Goal: Information Seeking & Learning: Learn about a topic

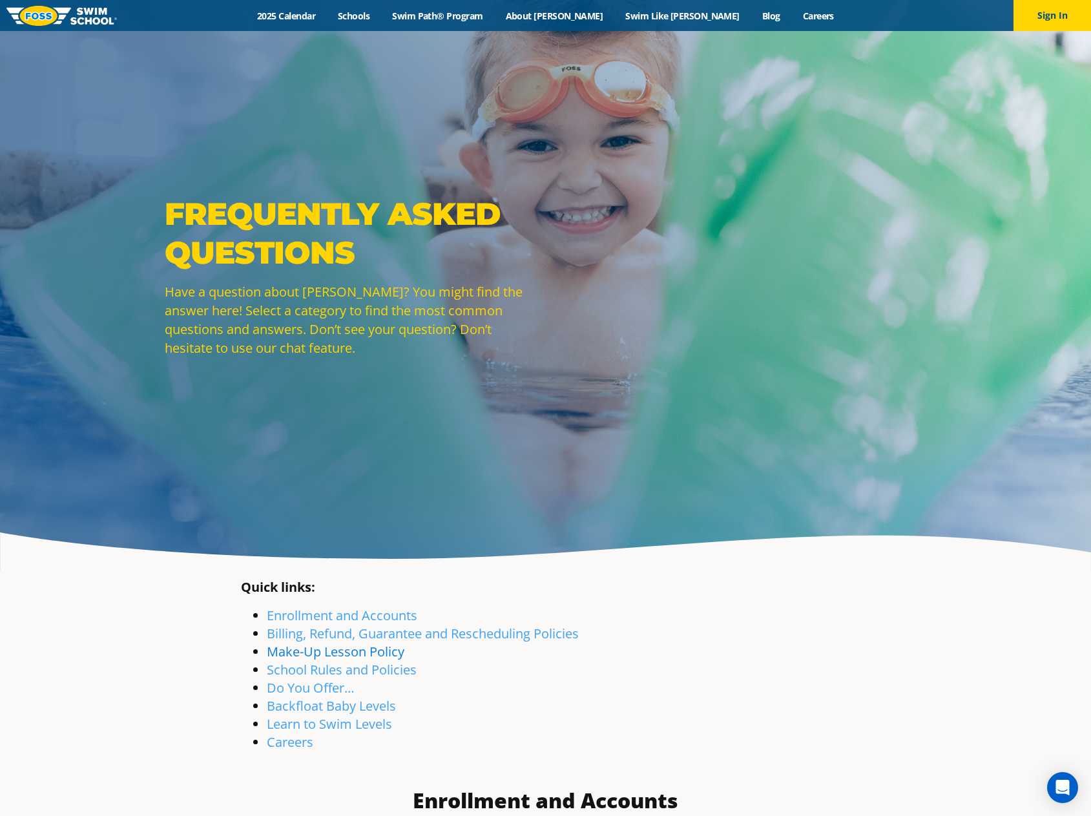
click at [386, 658] on link "Make-Up Lesson Policy" at bounding box center [336, 651] width 138 height 17
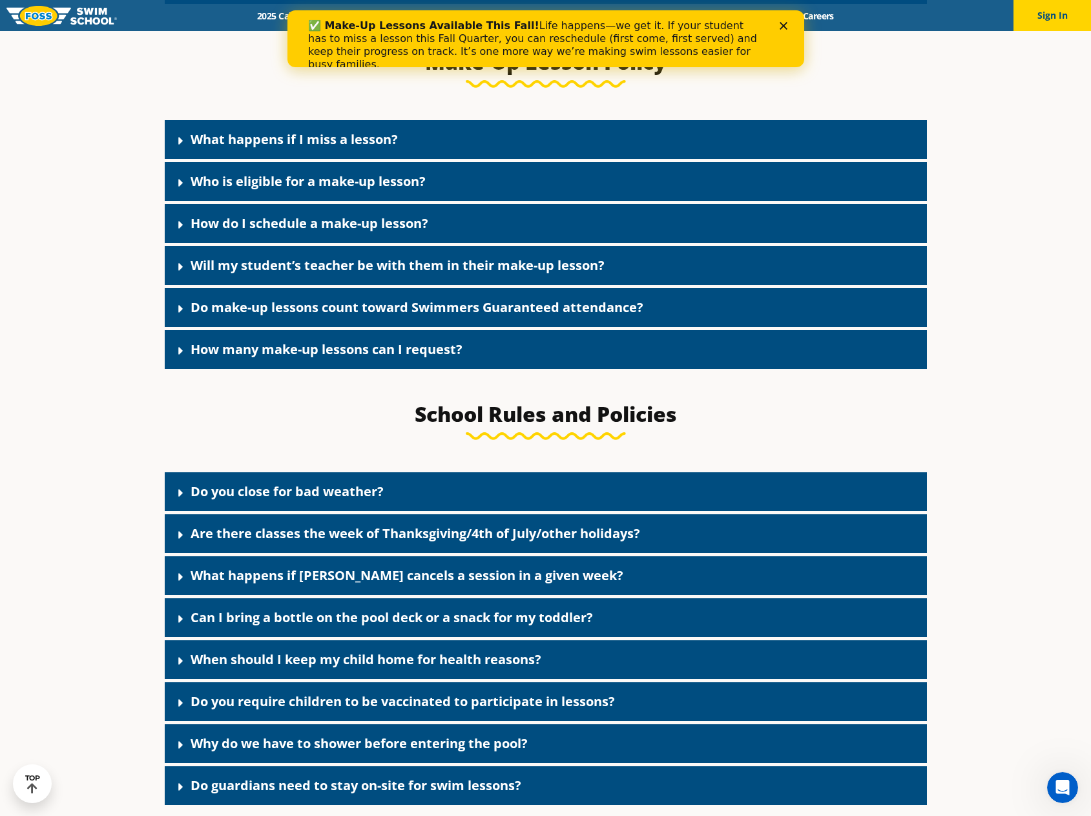
scroll to position [1687, 0]
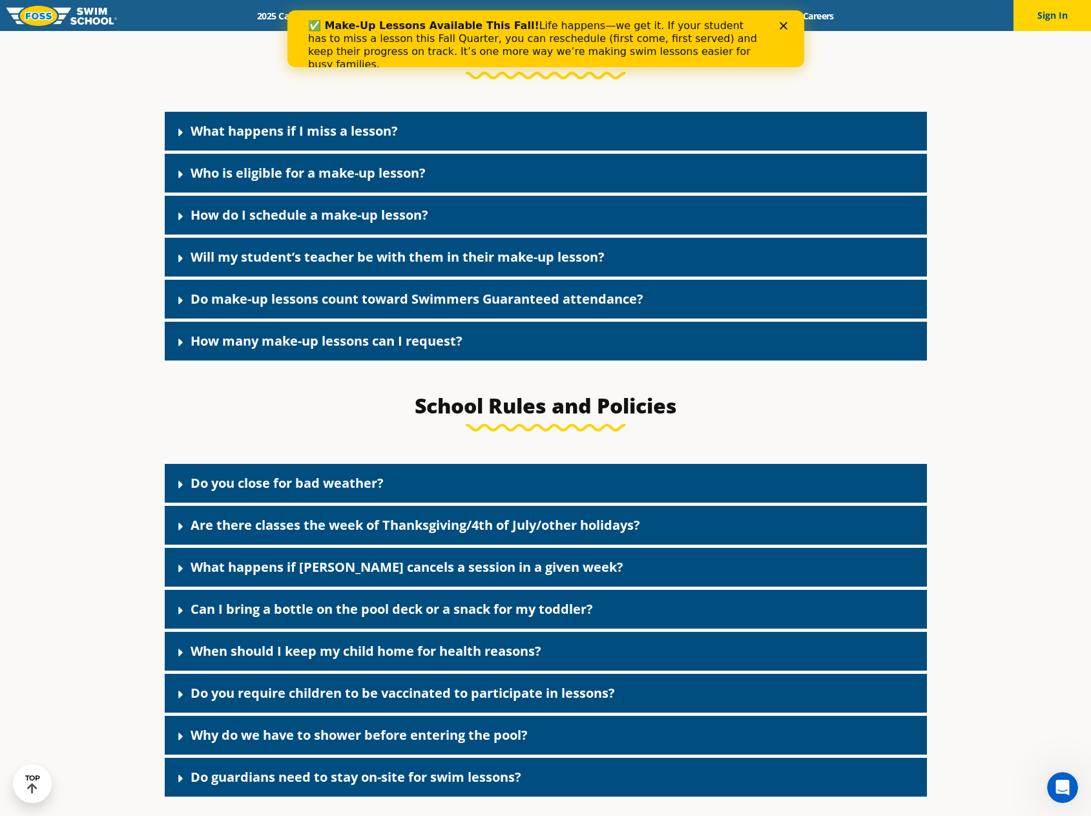
click at [185, 302] on icon at bounding box center [180, 300] width 13 height 13
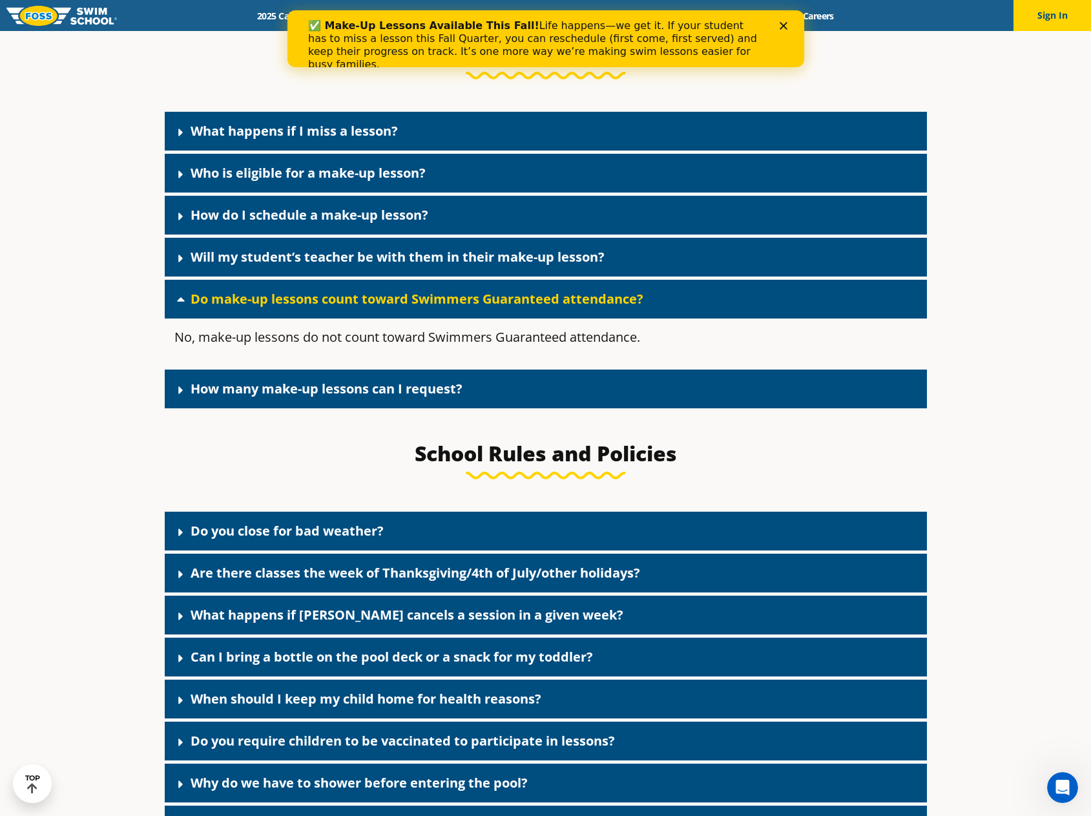
click at [185, 302] on icon at bounding box center [180, 299] width 13 height 13
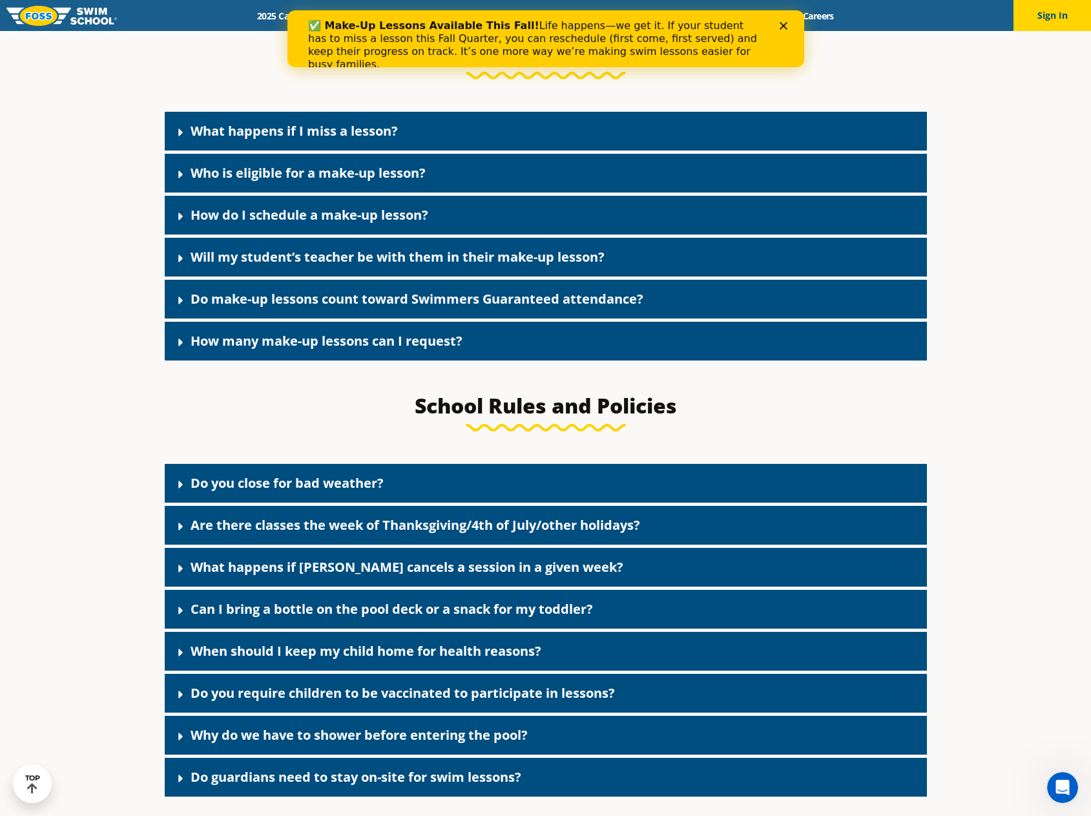
click at [176, 345] on icon at bounding box center [180, 342] width 13 height 13
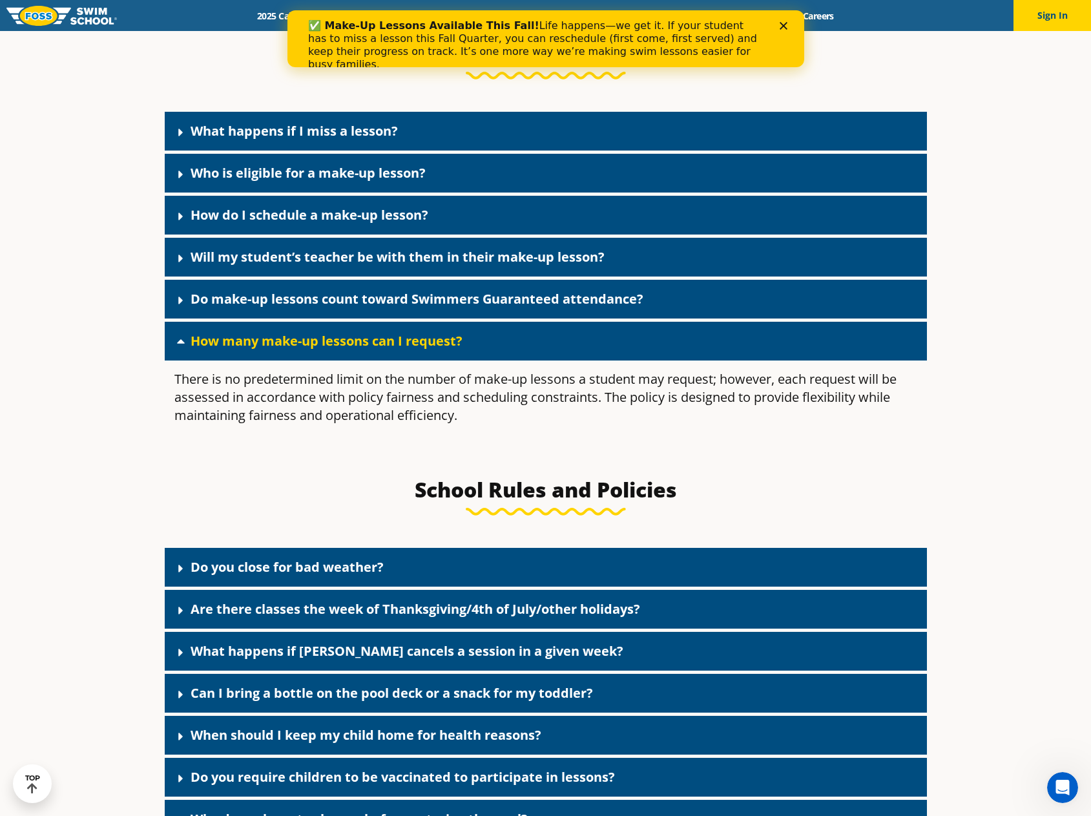
click at [176, 345] on icon at bounding box center [180, 341] width 13 height 13
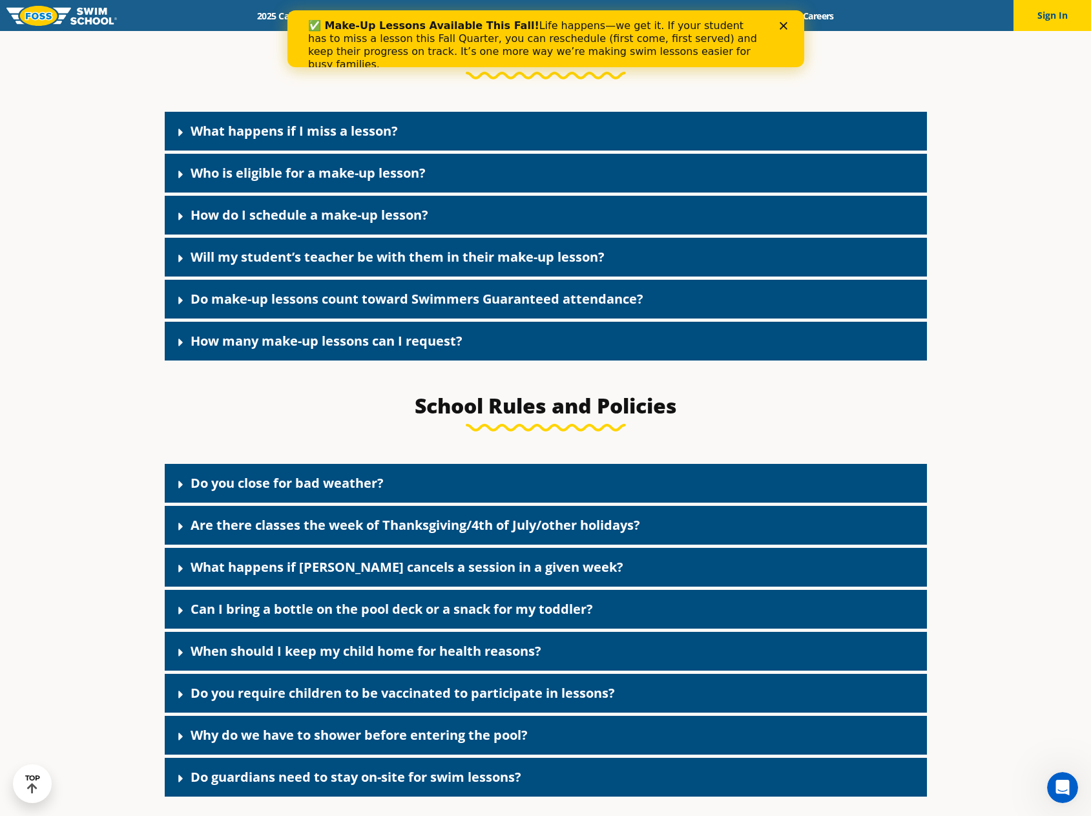
click at [185, 139] on icon at bounding box center [180, 132] width 13 height 13
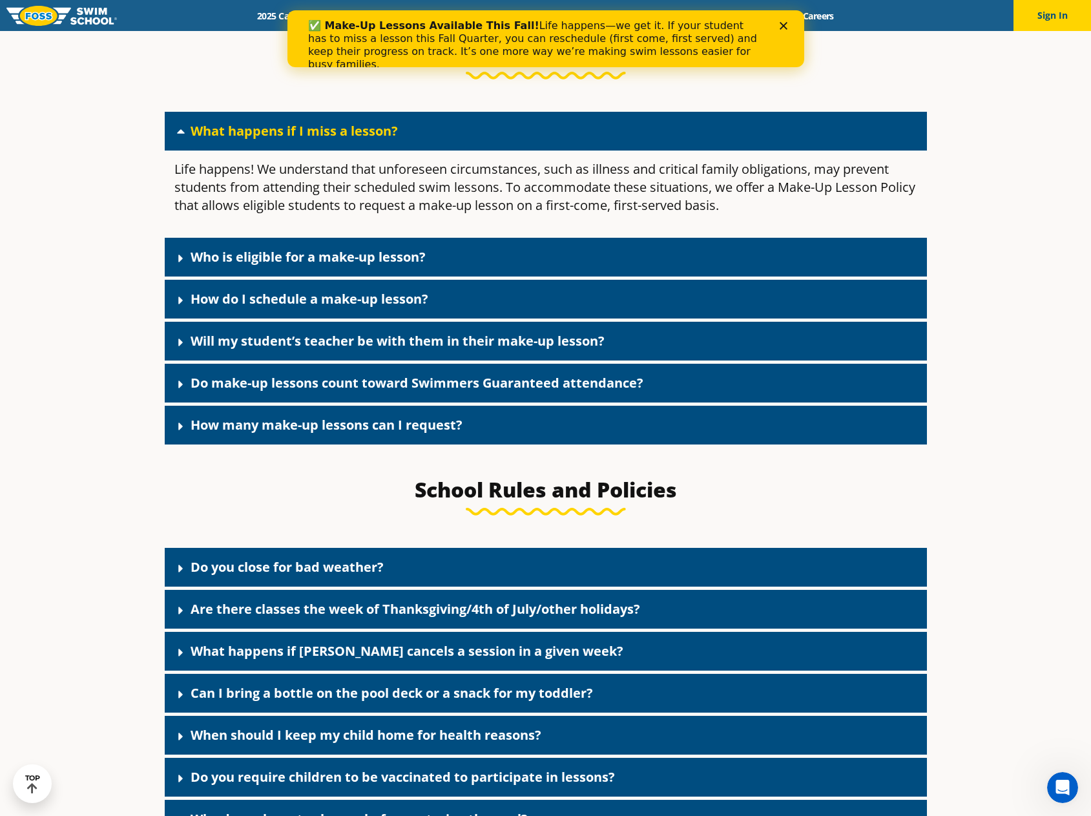
click at [185, 138] on icon at bounding box center [180, 131] width 13 height 13
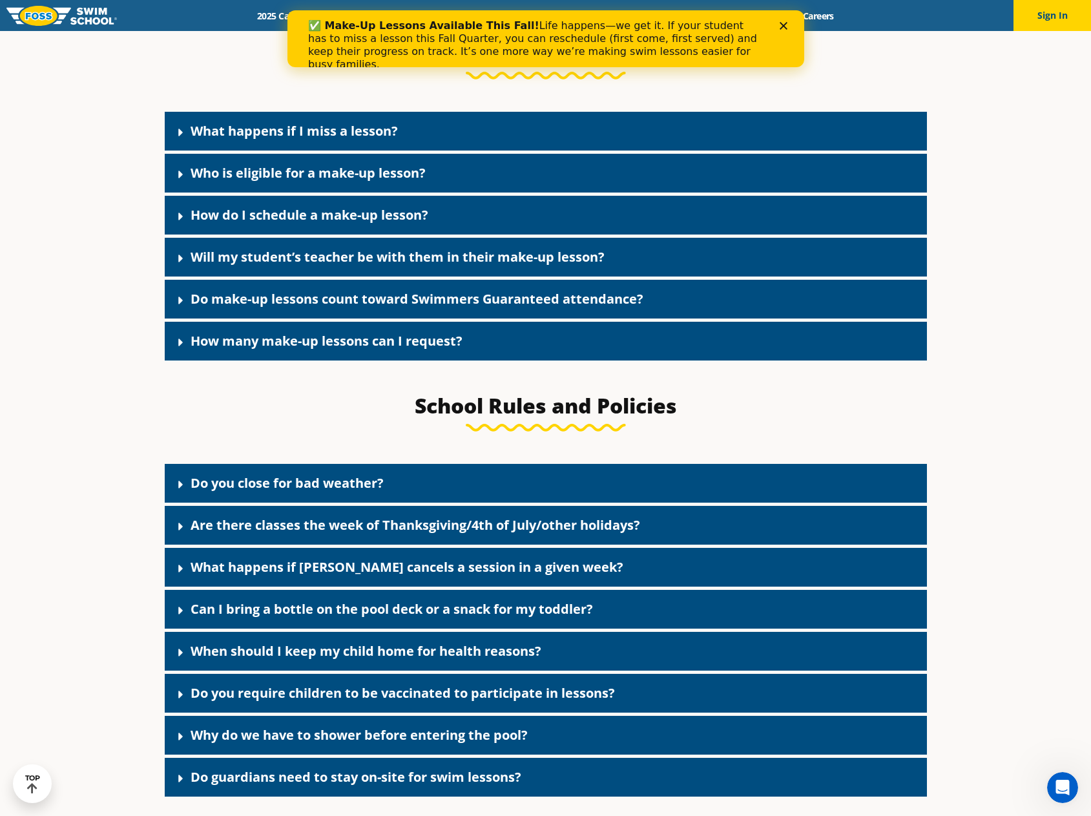
click at [183, 222] on icon at bounding box center [180, 216] width 13 height 13
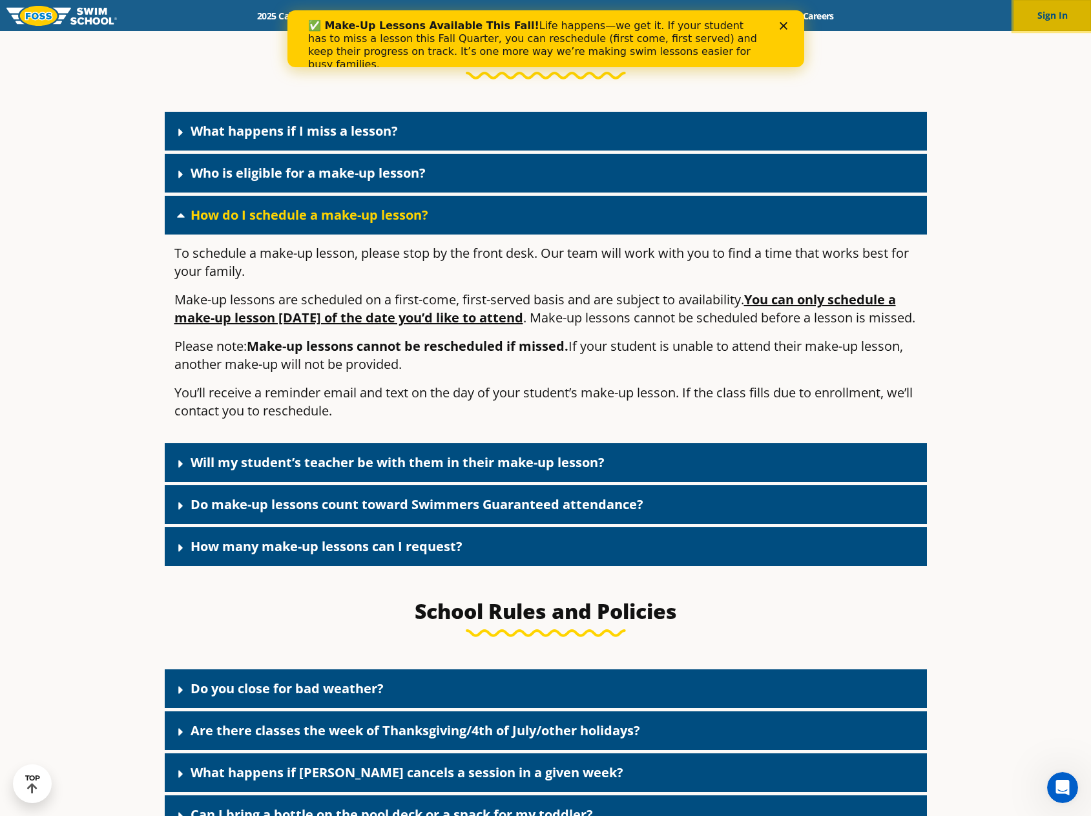
click at [1064, 10] on button "Sign In" at bounding box center [1053, 15] width 78 height 31
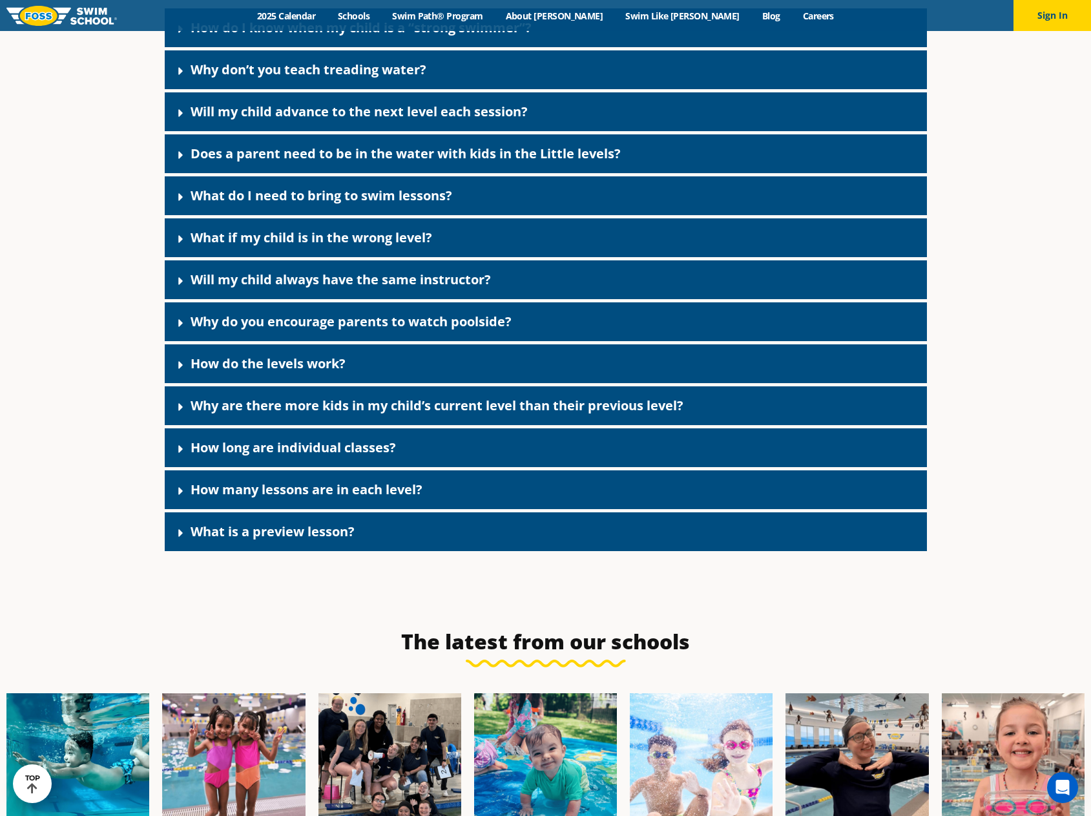
scroll to position [4283, 0]
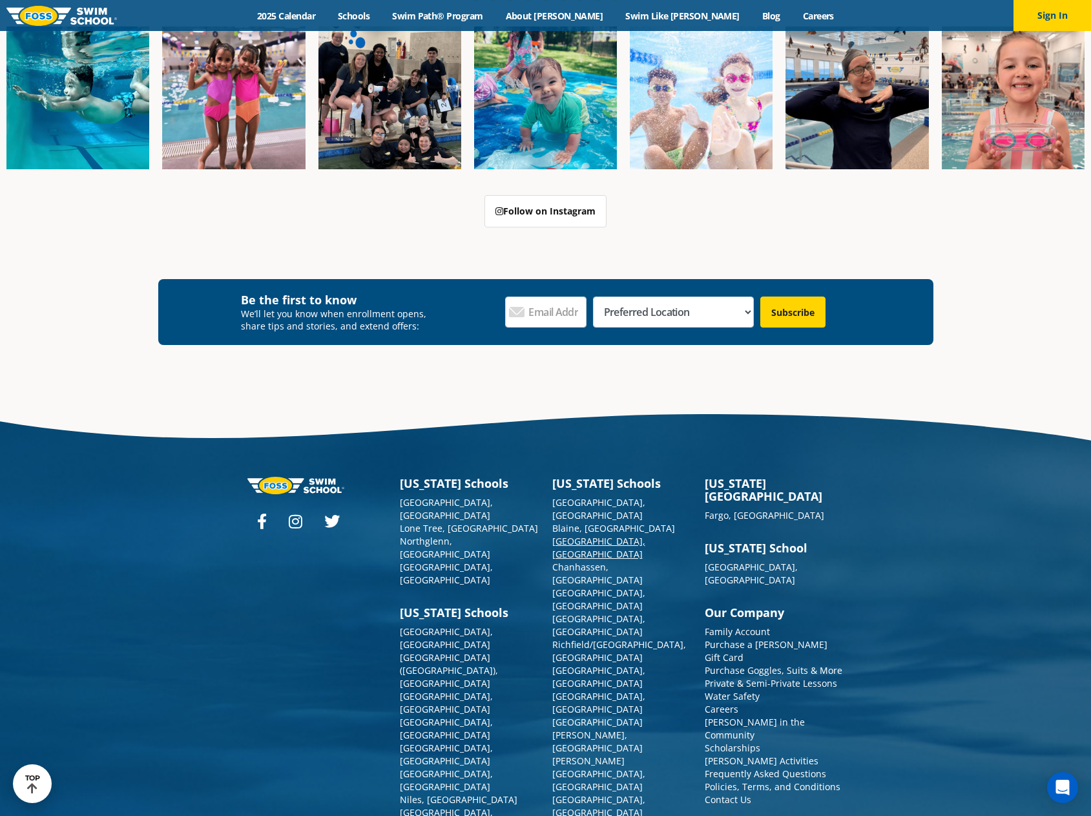
click at [573, 555] on link "[GEOGRAPHIC_DATA], [GEOGRAPHIC_DATA]" at bounding box center [598, 547] width 93 height 25
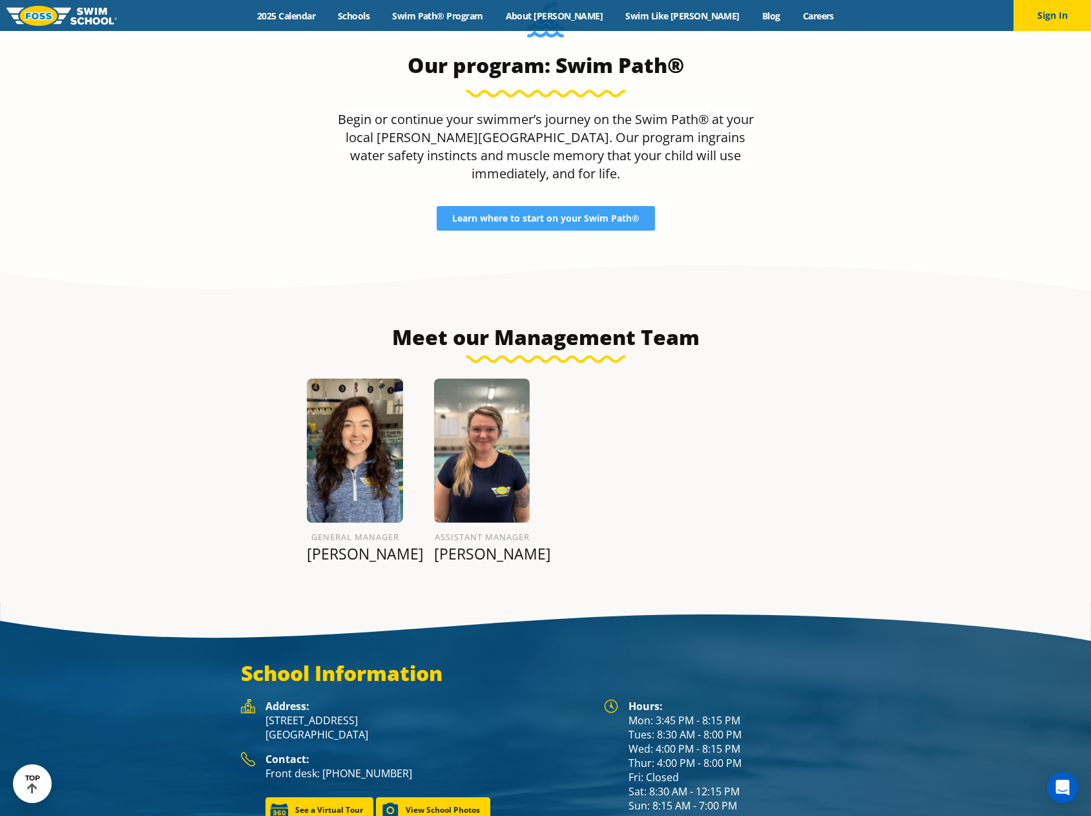
scroll to position [1486, 0]
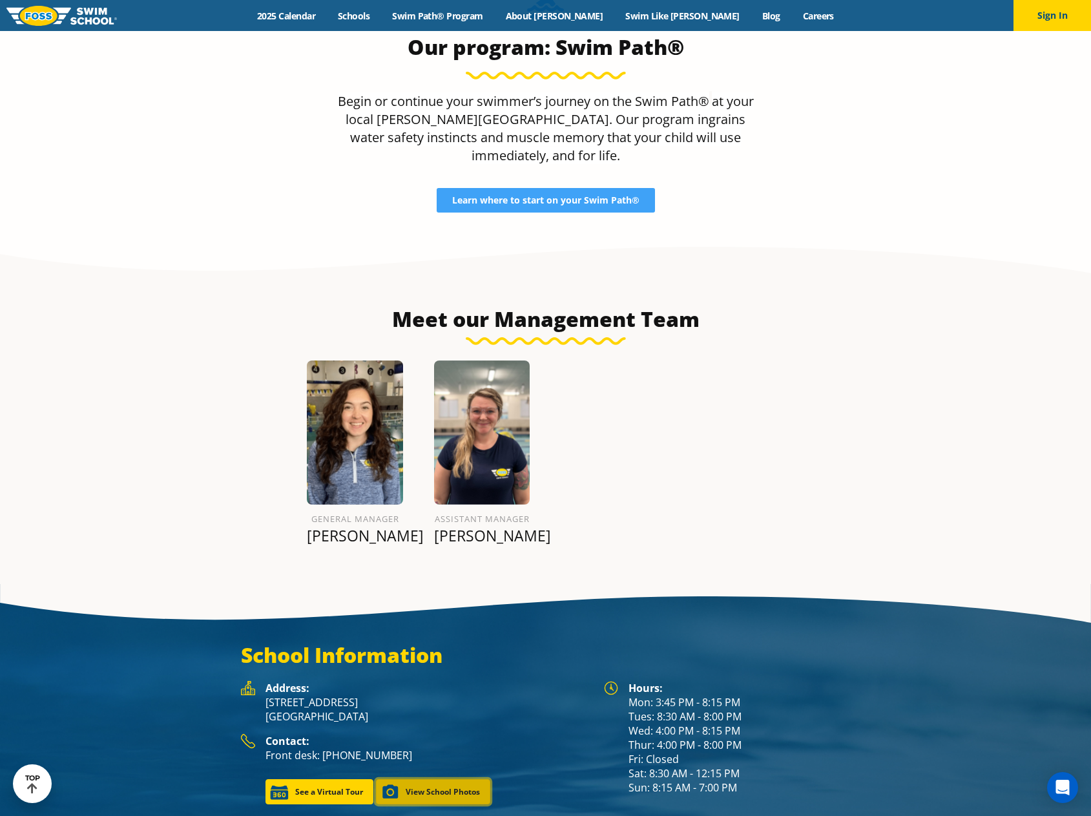
click at [457, 779] on link "View School Photos" at bounding box center [433, 791] width 114 height 25
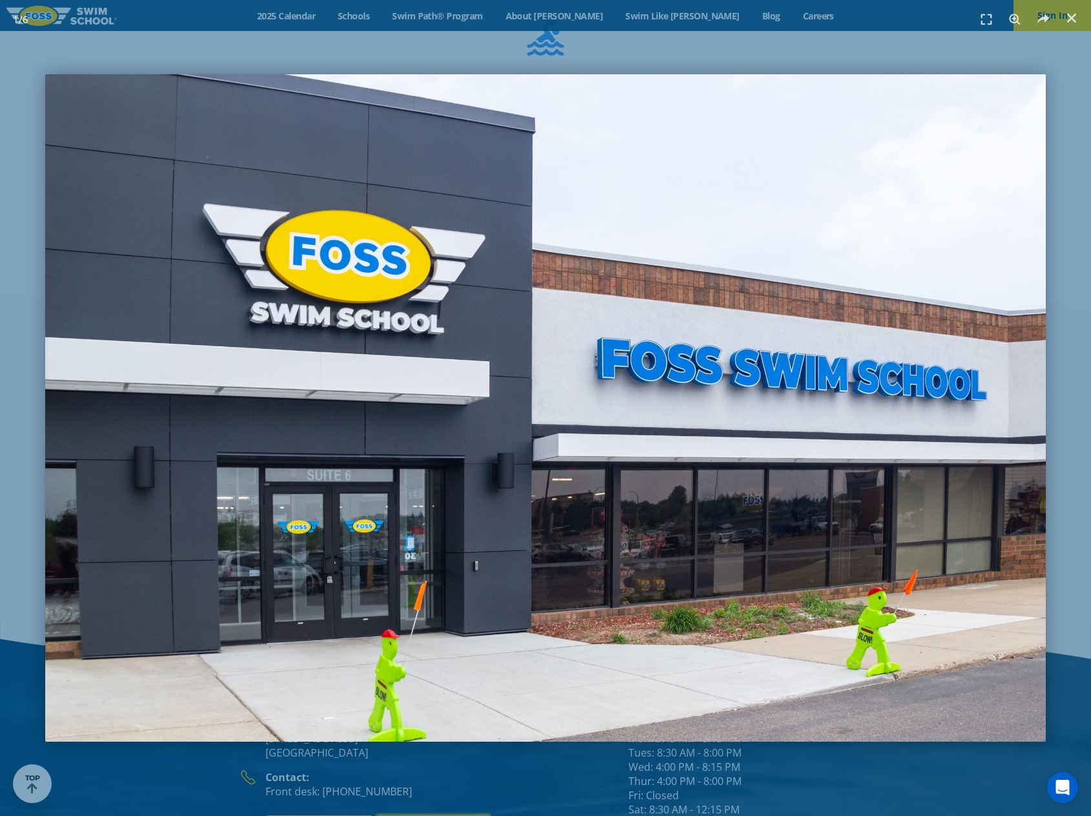
scroll to position [1504, 0]
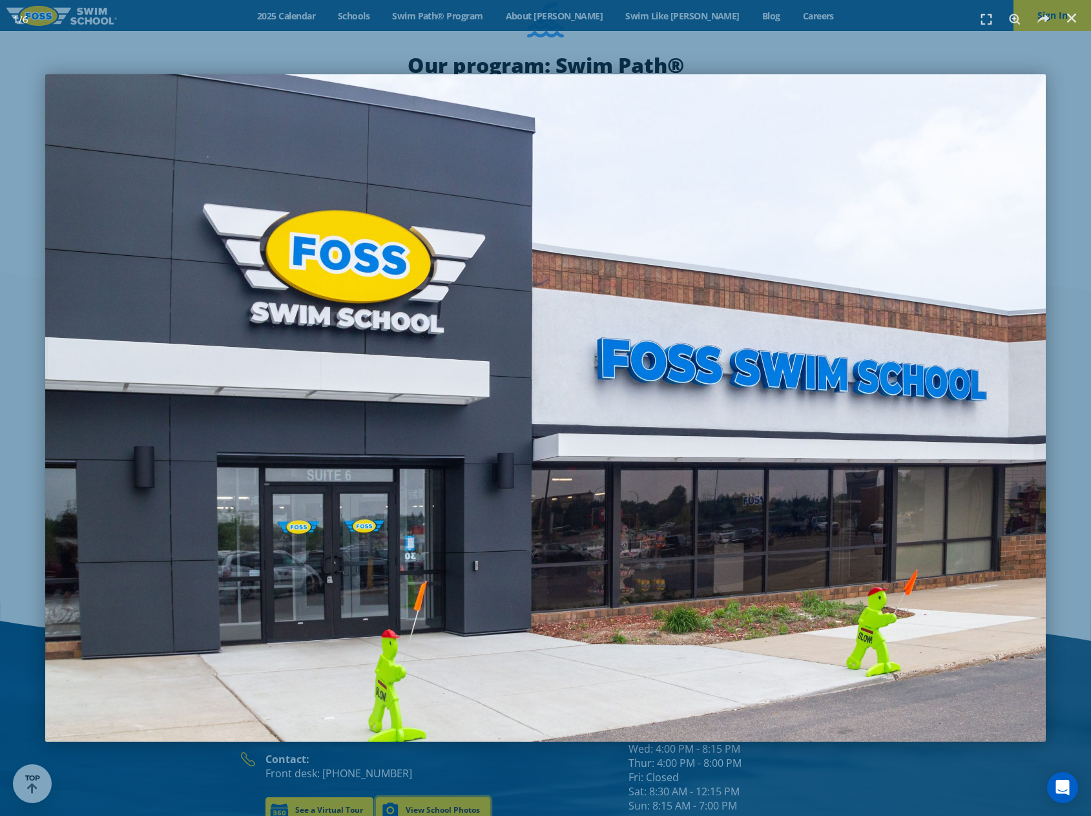
click at [926, 432] on img "1 / 6" at bounding box center [545, 407] width 1001 height 667
click at [1049, 17] on icon at bounding box center [1043, 19] width 19 height 19
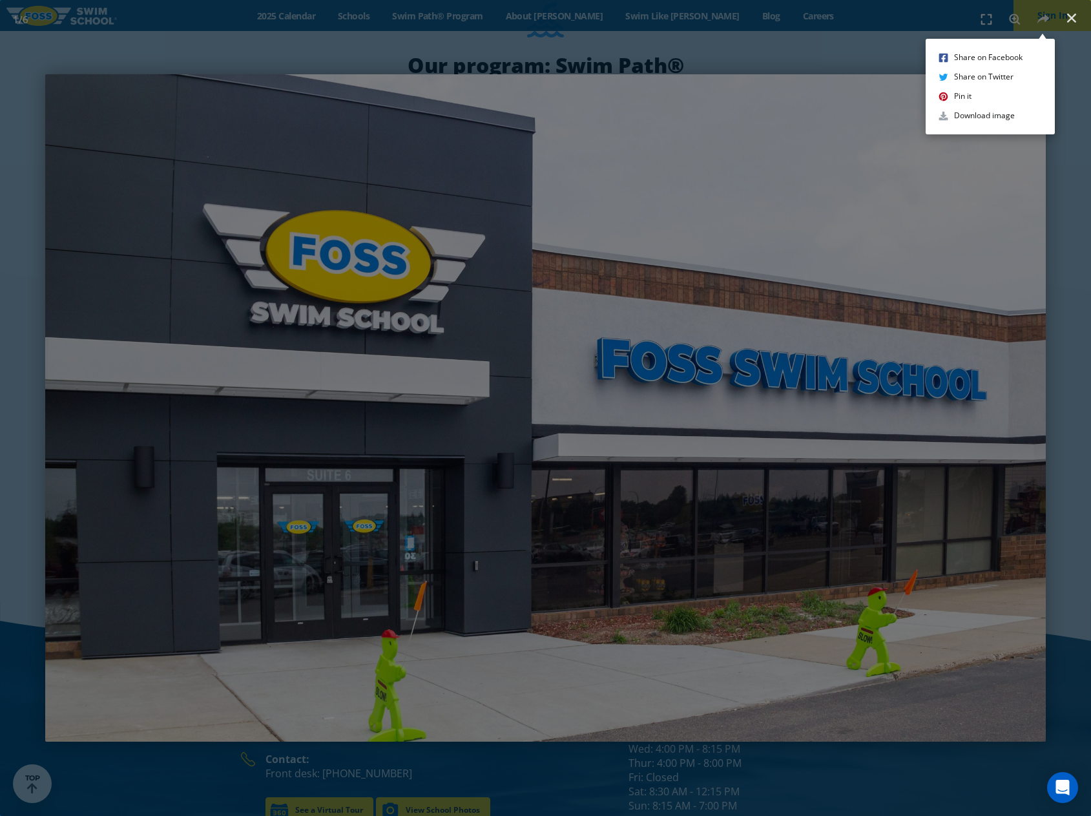
click at [887, 52] on div "Share on Facebook Share on Twitter Pin it Download image" at bounding box center [545, 408] width 1091 height 816
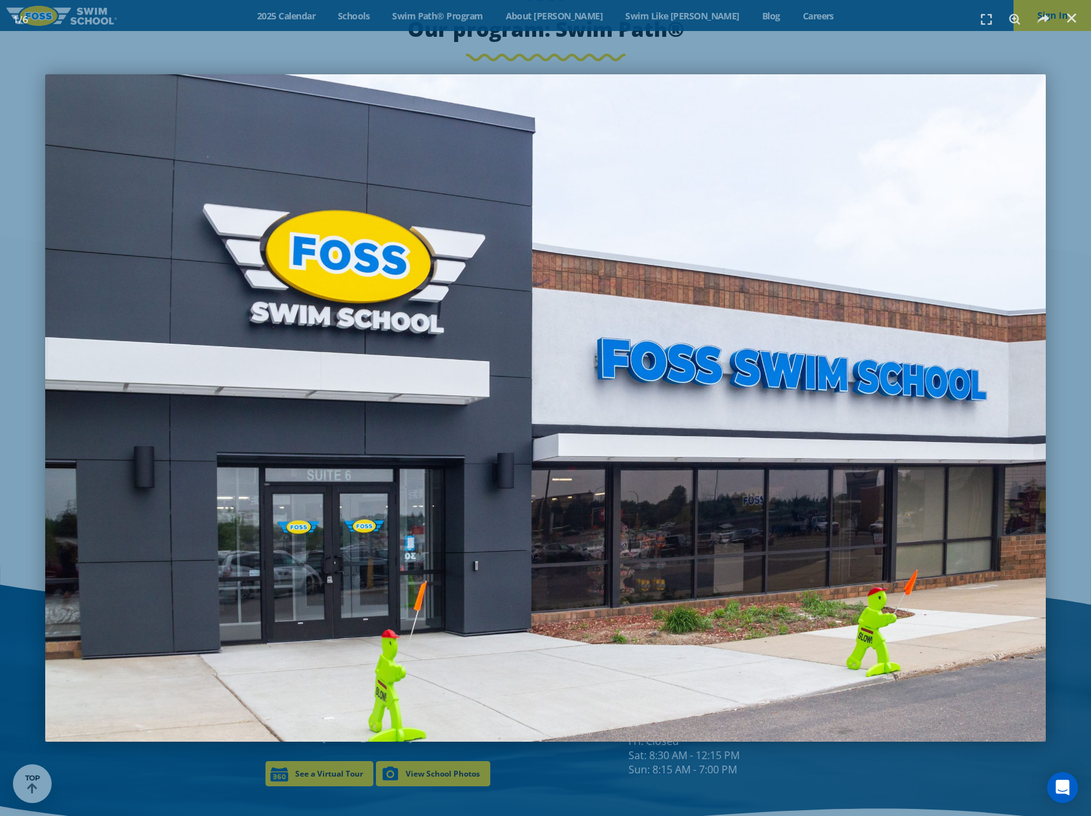
scroll to position [1486, 0]
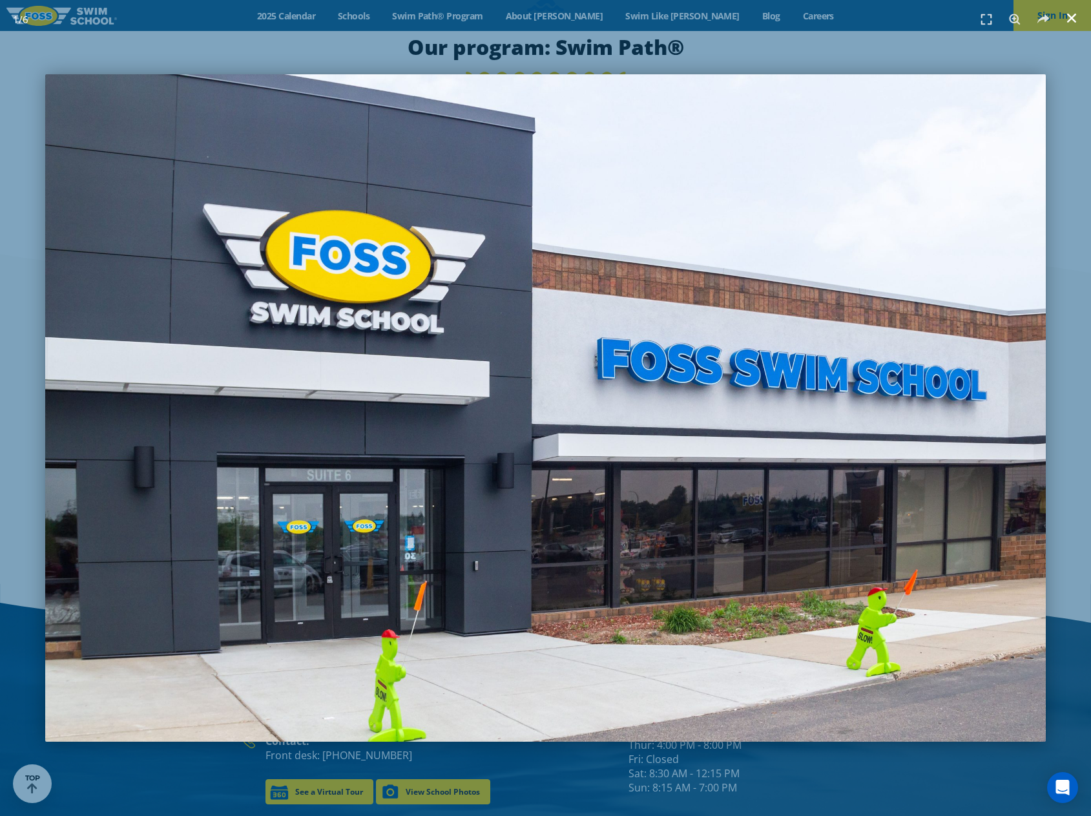
click at [1073, 12] on icon "Close (Esc)" at bounding box center [1072, 18] width 13 height 13
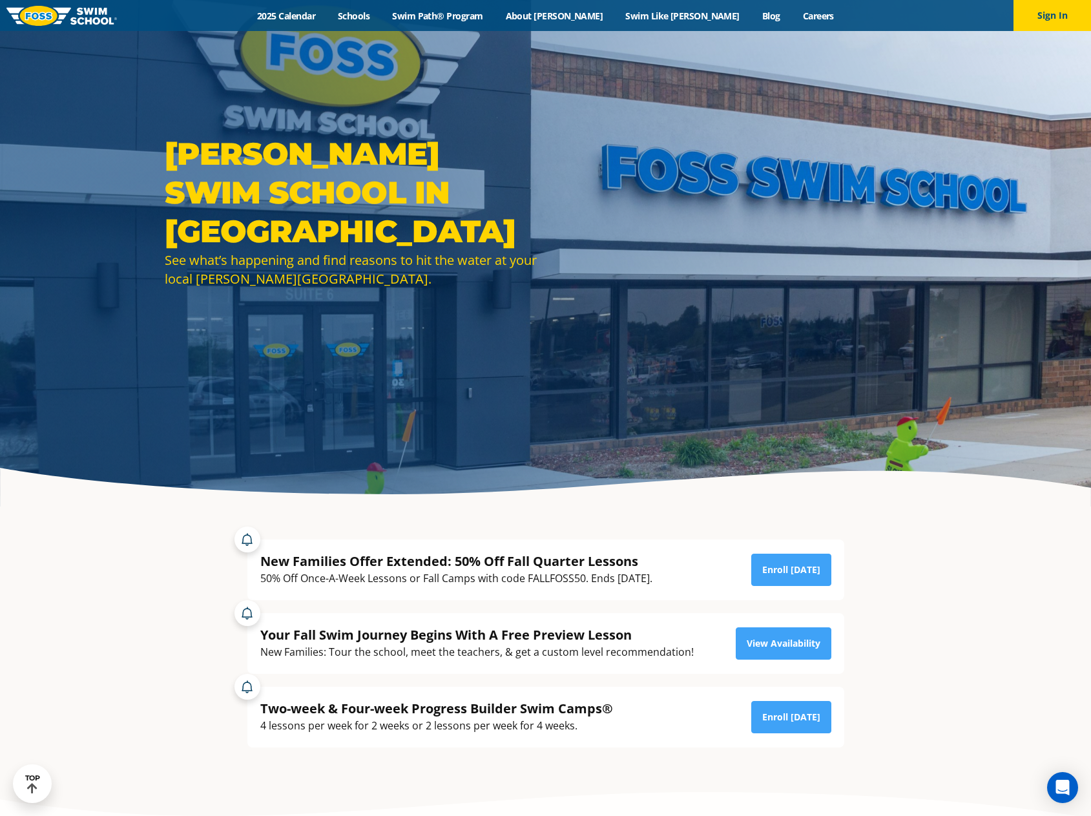
scroll to position [0, 0]
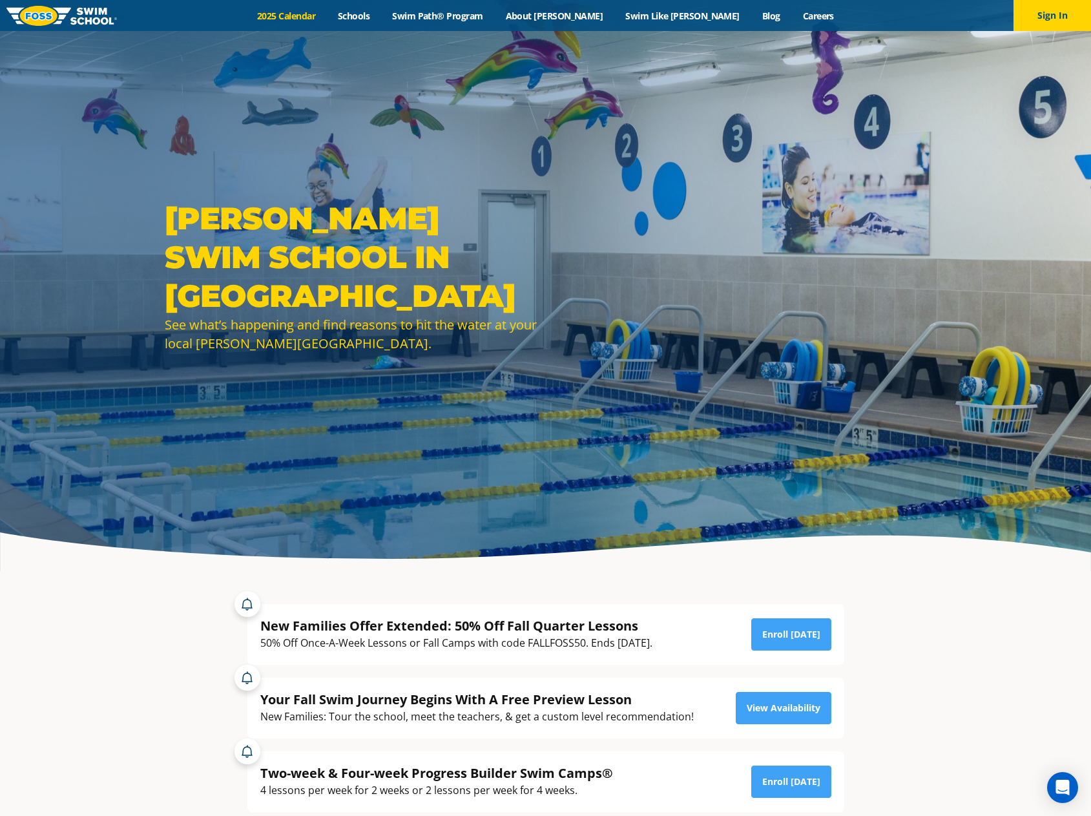
click at [324, 21] on link "2025 Calendar" at bounding box center [286, 16] width 81 height 12
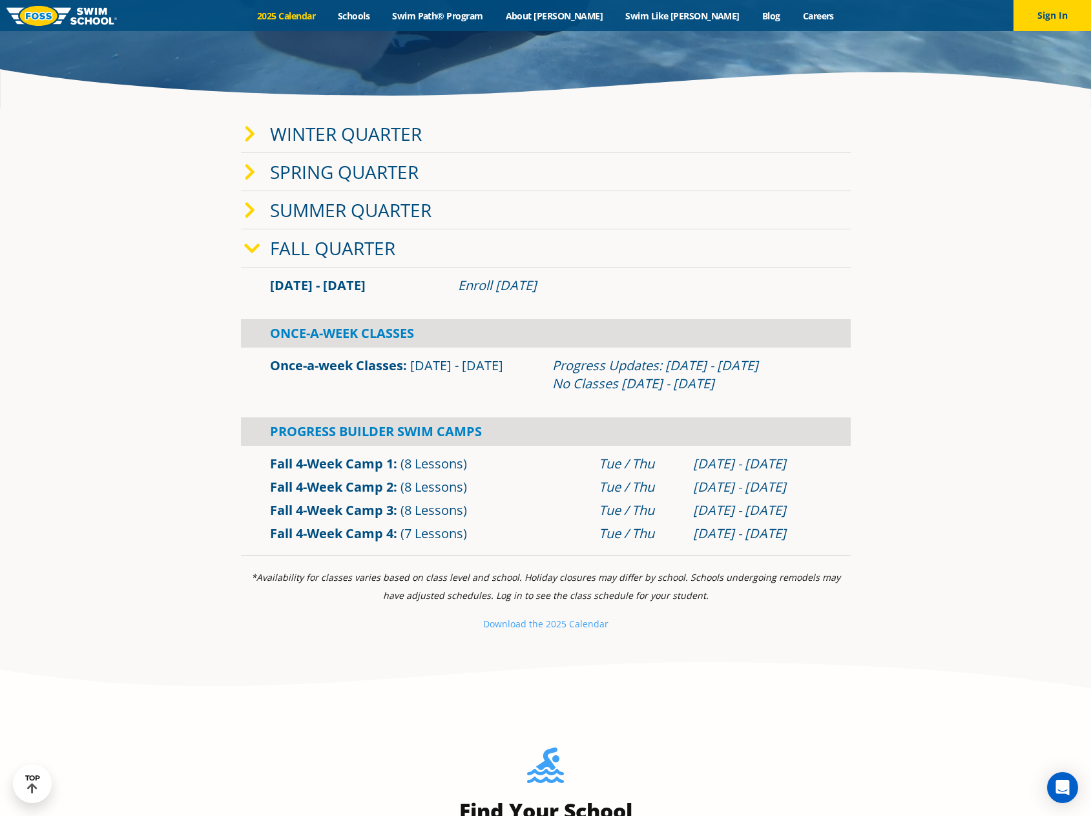
scroll to position [452, 0]
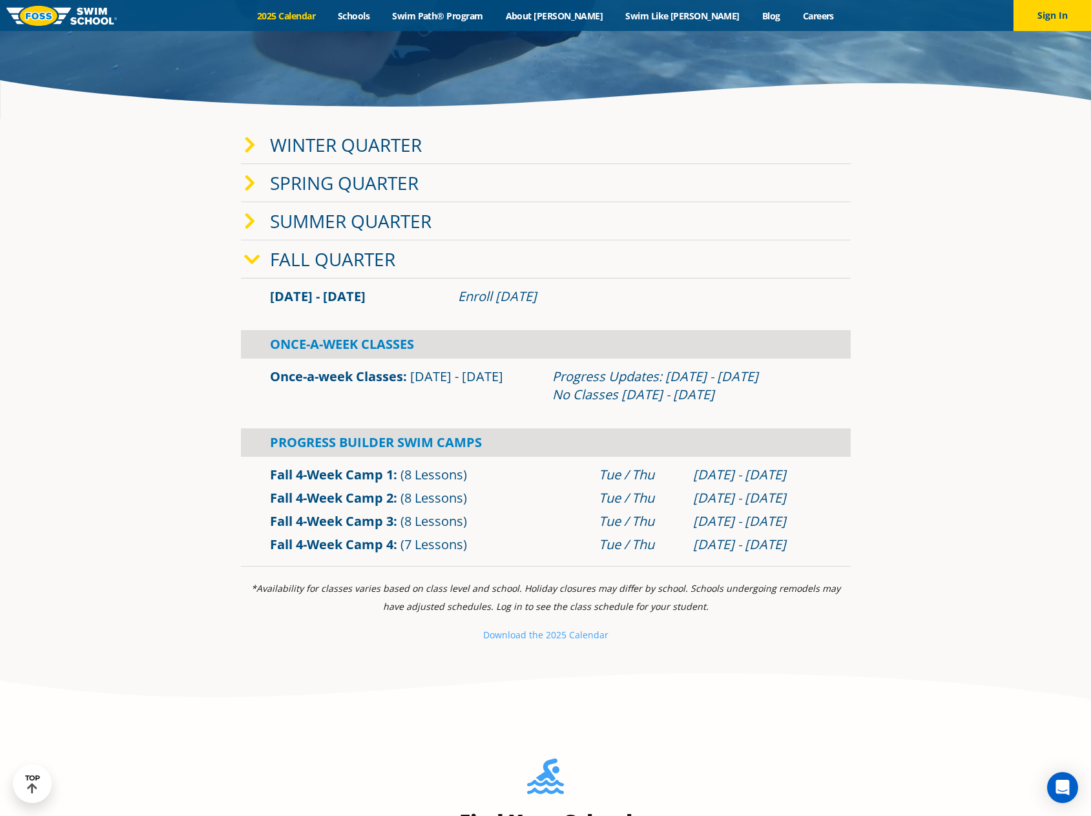
click at [246, 144] on icon at bounding box center [250, 145] width 12 height 18
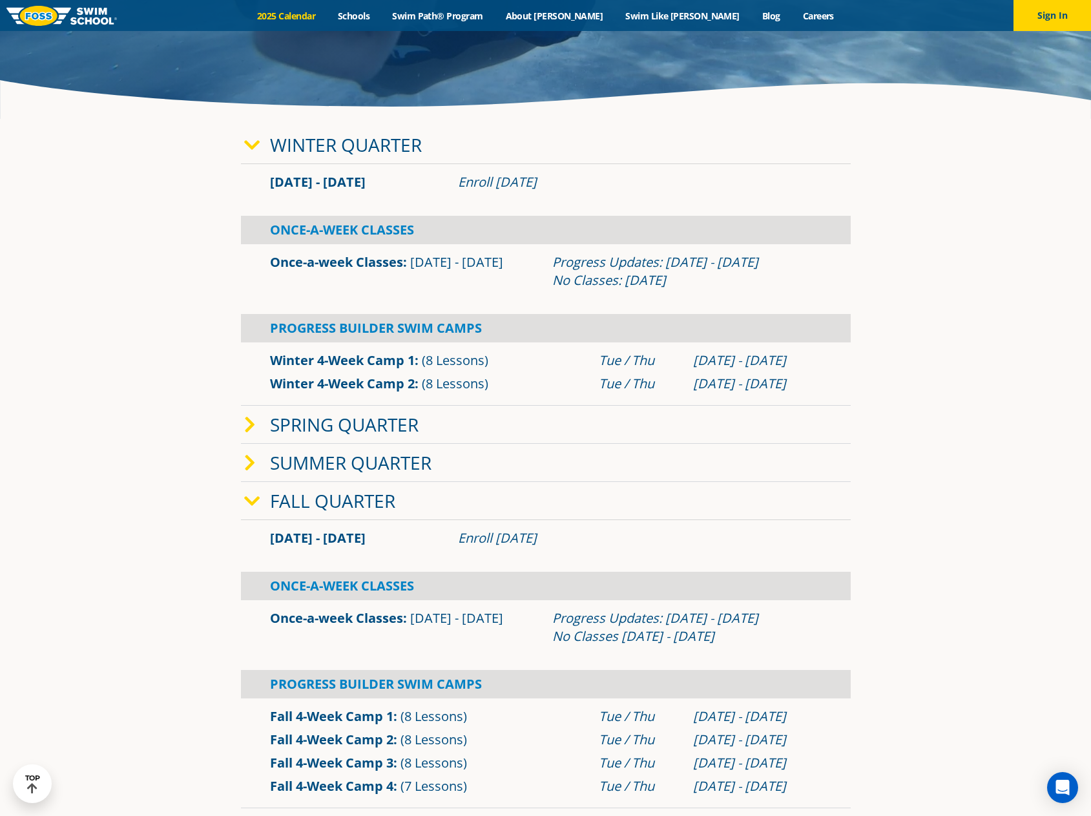
click at [249, 428] on icon at bounding box center [250, 425] width 12 height 18
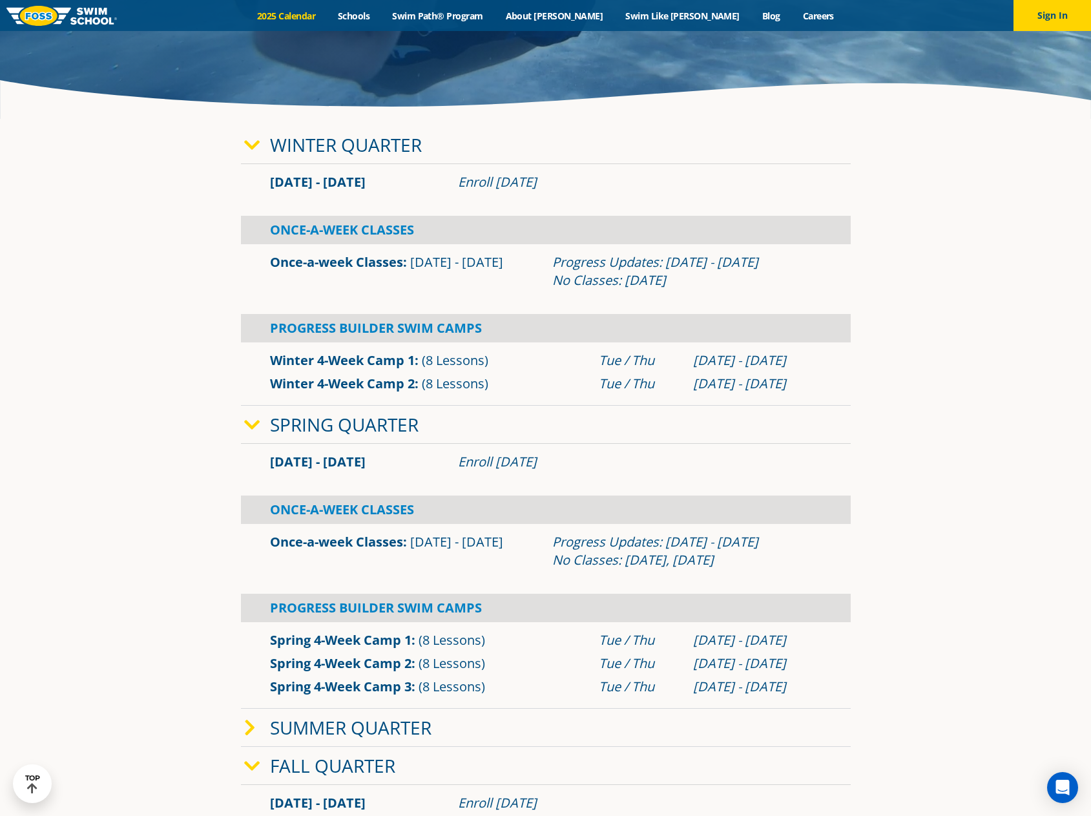
click at [254, 425] on icon at bounding box center [252, 425] width 16 height 18
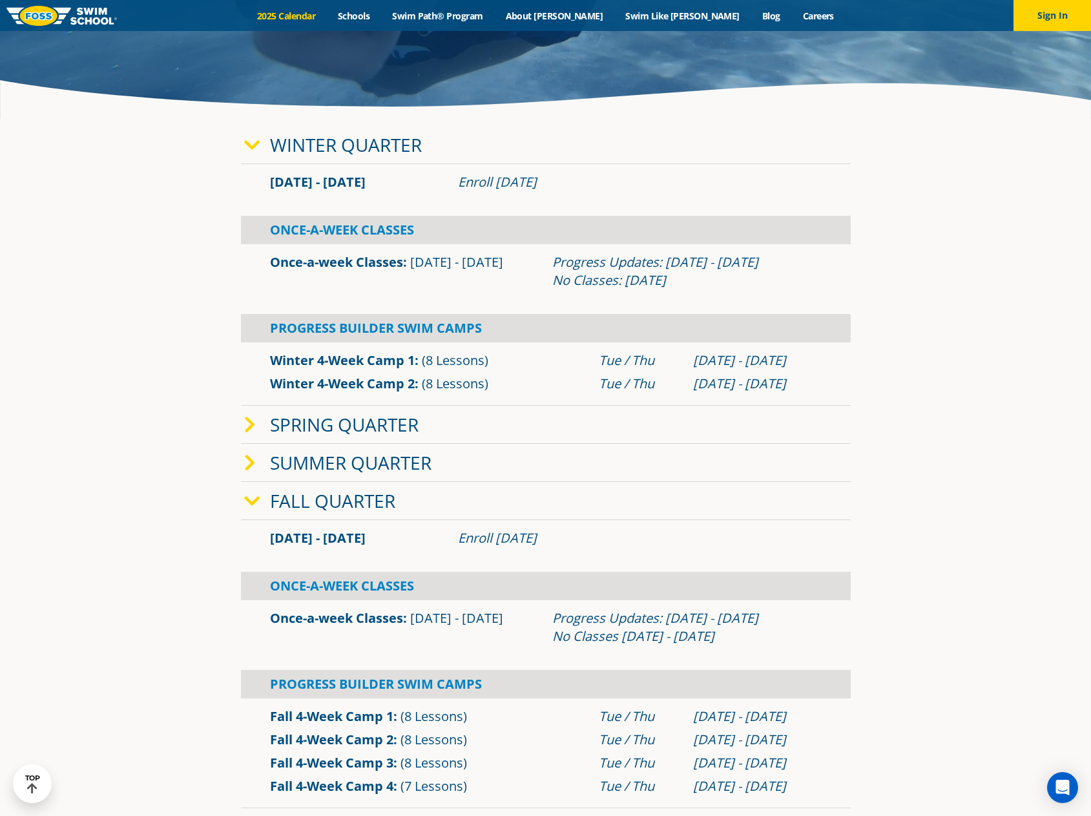
click at [251, 465] on icon at bounding box center [250, 463] width 12 height 18
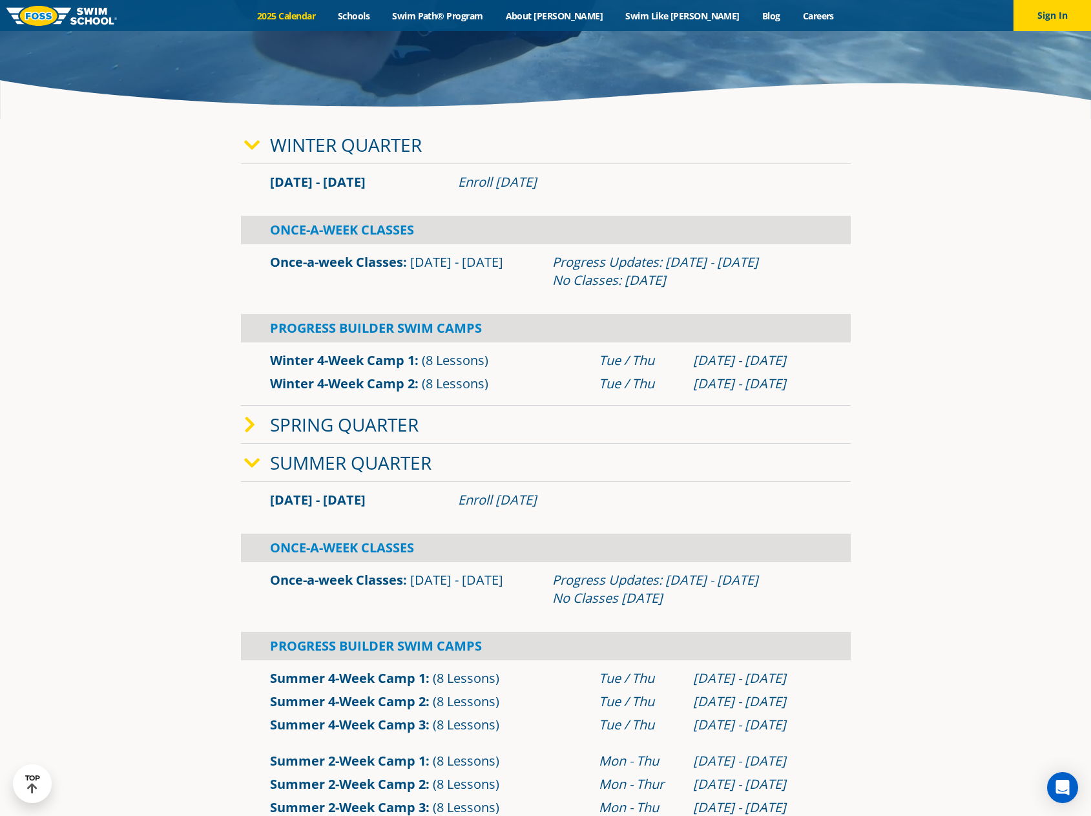
click at [251, 465] on icon at bounding box center [252, 463] width 16 height 18
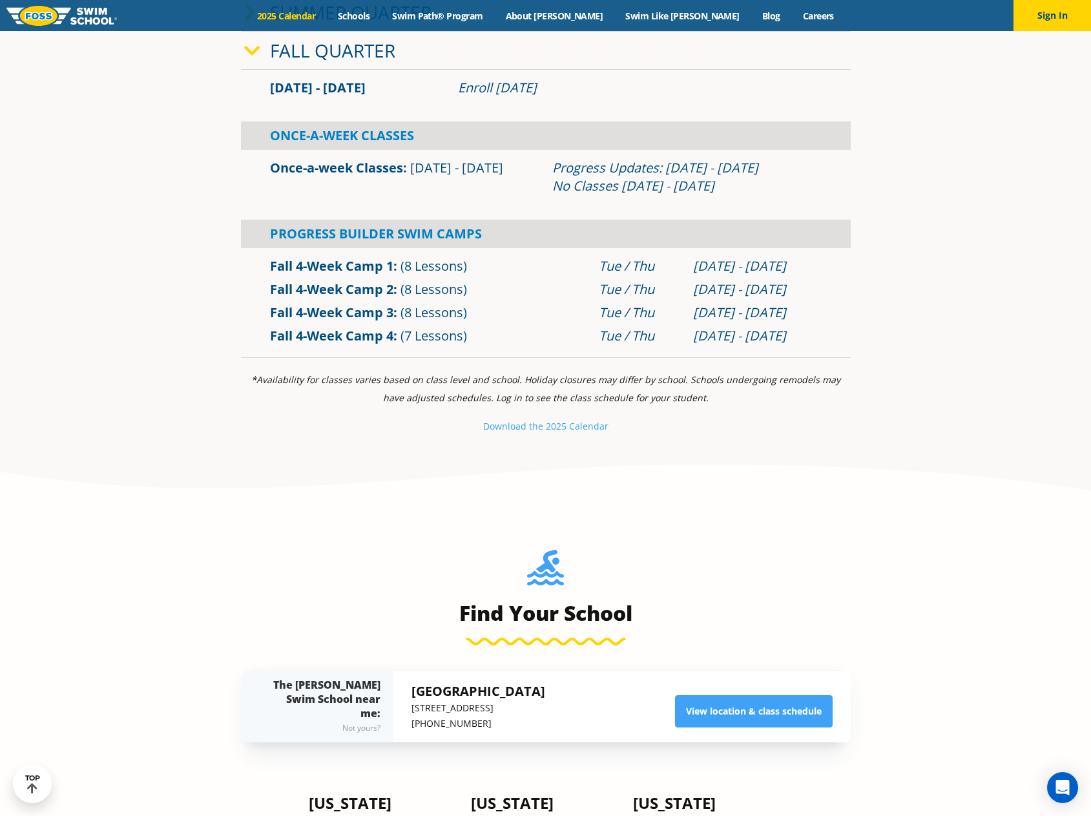
scroll to position [1098, 0]
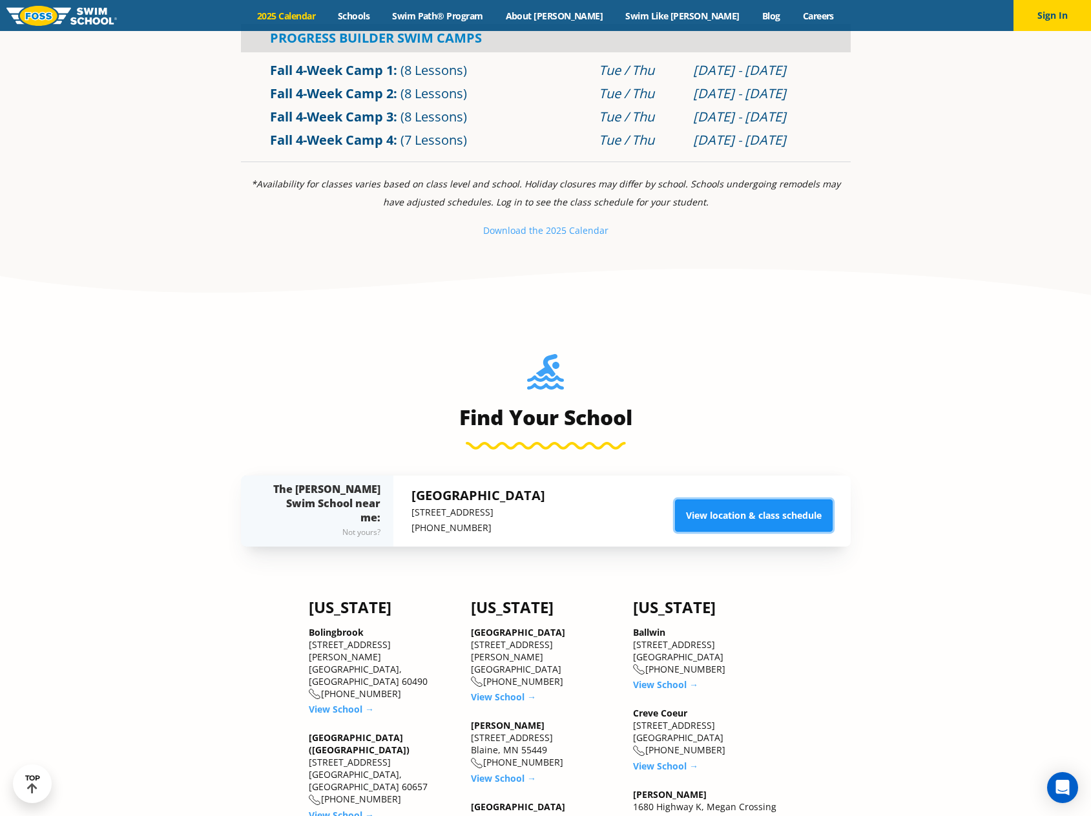
click at [722, 526] on link "View location & class schedule" at bounding box center [754, 515] width 158 height 32
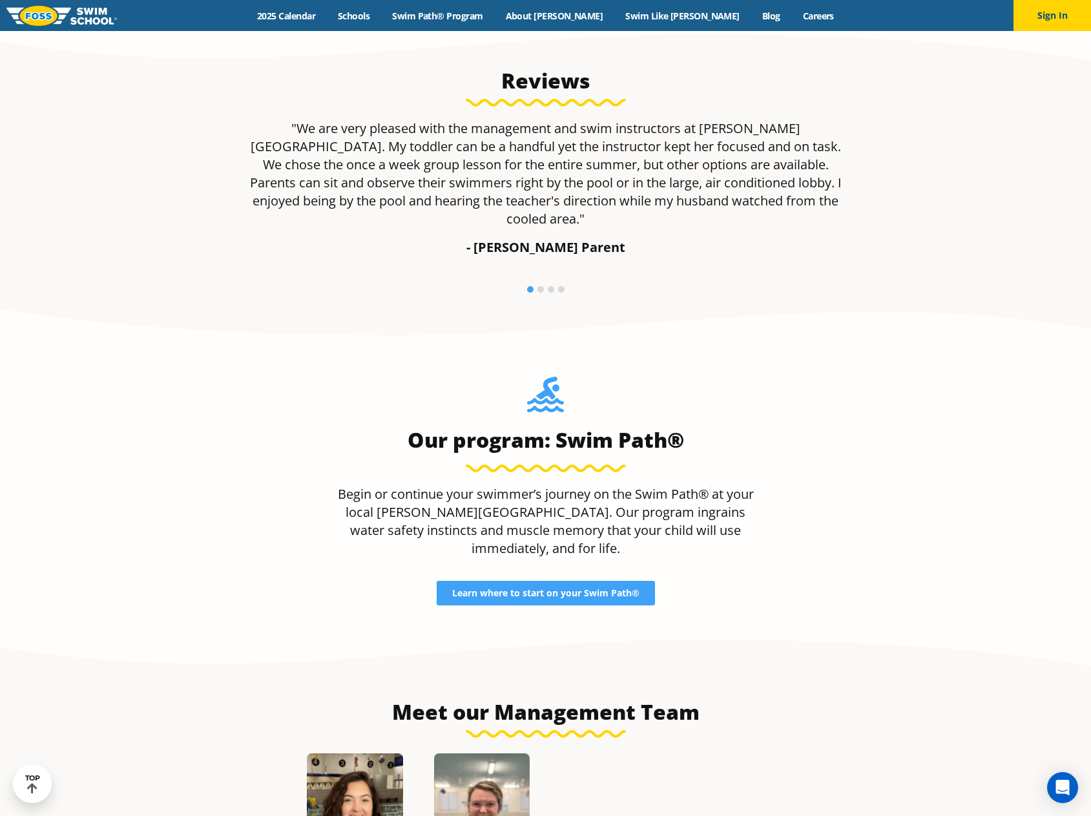
scroll to position [1163, 0]
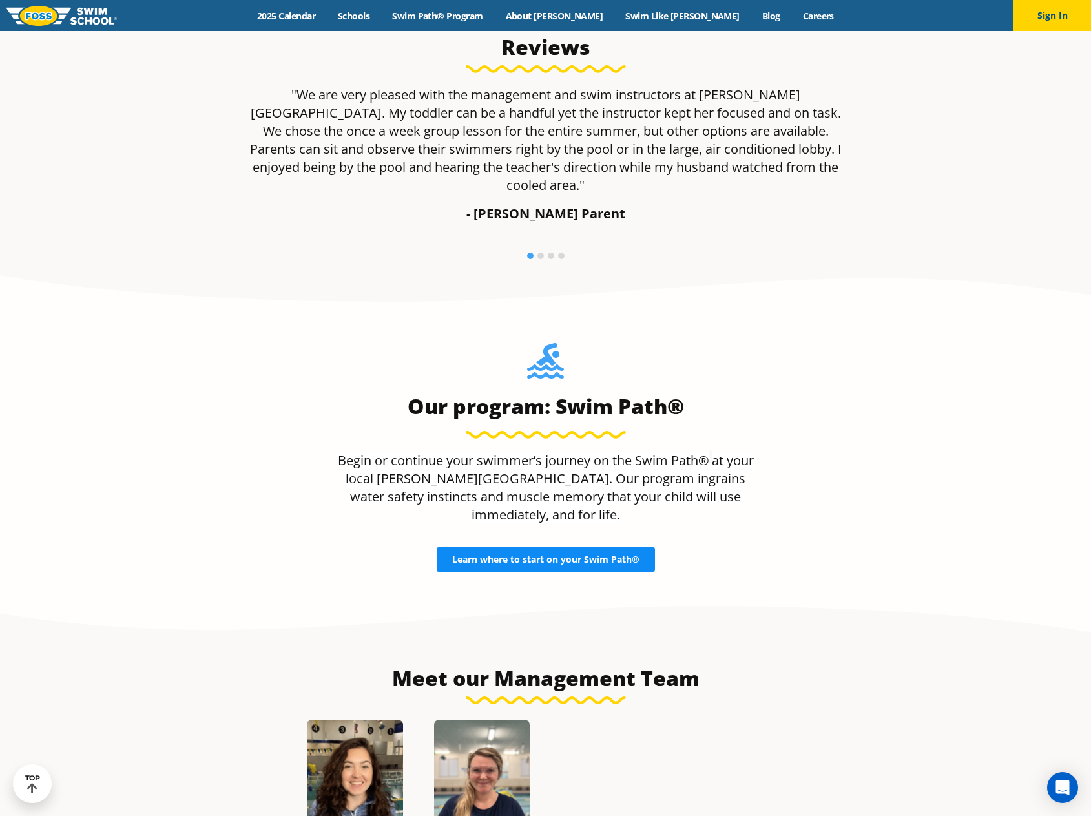
click at [622, 547] on link "Learn where to start on your Swim Path®" at bounding box center [546, 559] width 218 height 25
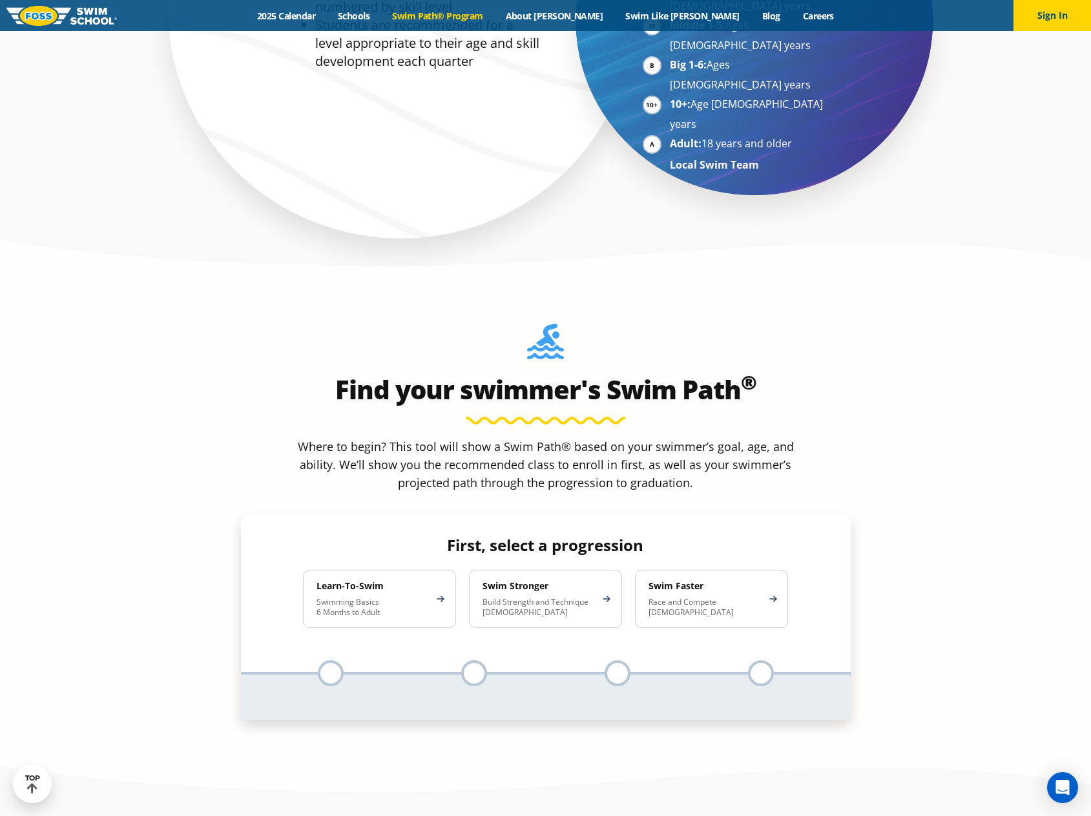
scroll to position [1357, 0]
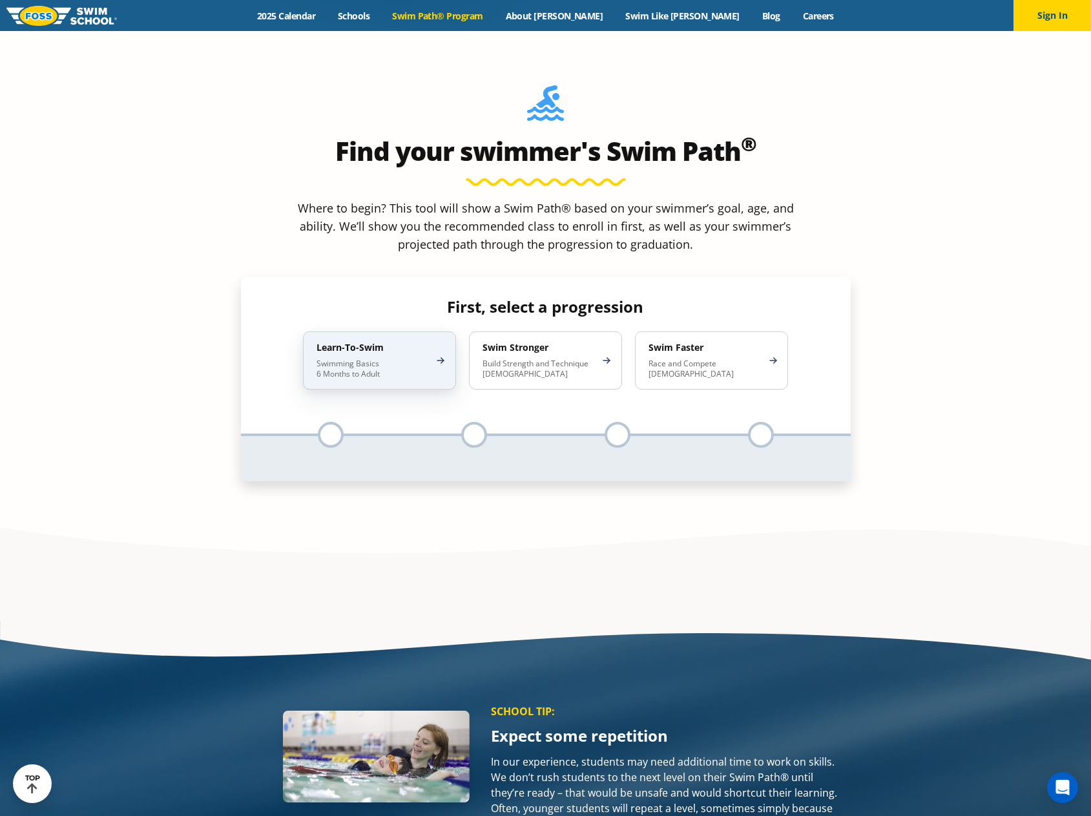
click at [382, 359] on p "Swimming Basics 6 Months to Adult" at bounding box center [373, 369] width 113 height 21
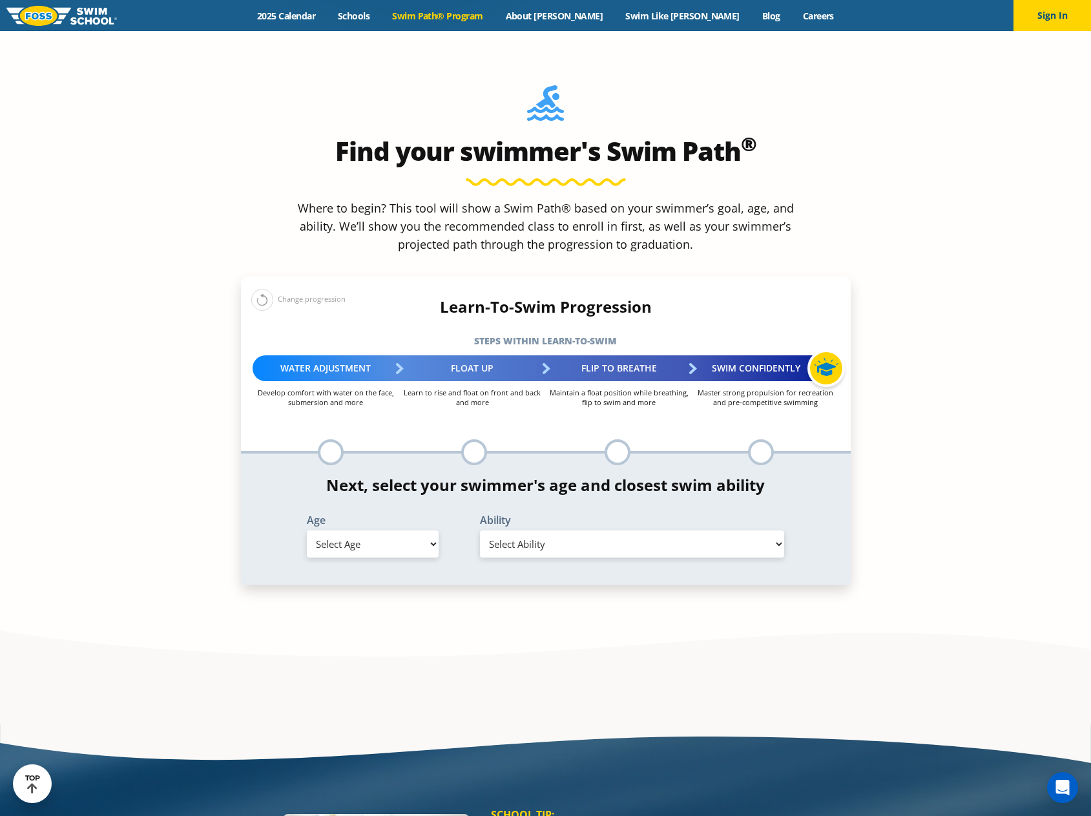
click at [447, 515] on div "Age Select Age [DEMOGRAPHIC_DATA] months - 1 year 1 year 2 years 3 years 4 year…" at bounding box center [373, 536] width 160 height 43
click at [429, 531] on select "Select Age [DEMOGRAPHIC_DATA] months - 1 year 1 year 2 years 3 years 4 years 5 …" at bounding box center [373, 544] width 132 height 27
select select "1-year"
click at [307, 531] on select "Select Age [DEMOGRAPHIC_DATA] months - 1 year 1 year 2 years 3 years 4 years 5 …" at bounding box center [373, 544] width 132 height 27
click at [512, 531] on select "Select Ability First in-water experience Comfortable with water poured over the…" at bounding box center [632, 544] width 305 height 27
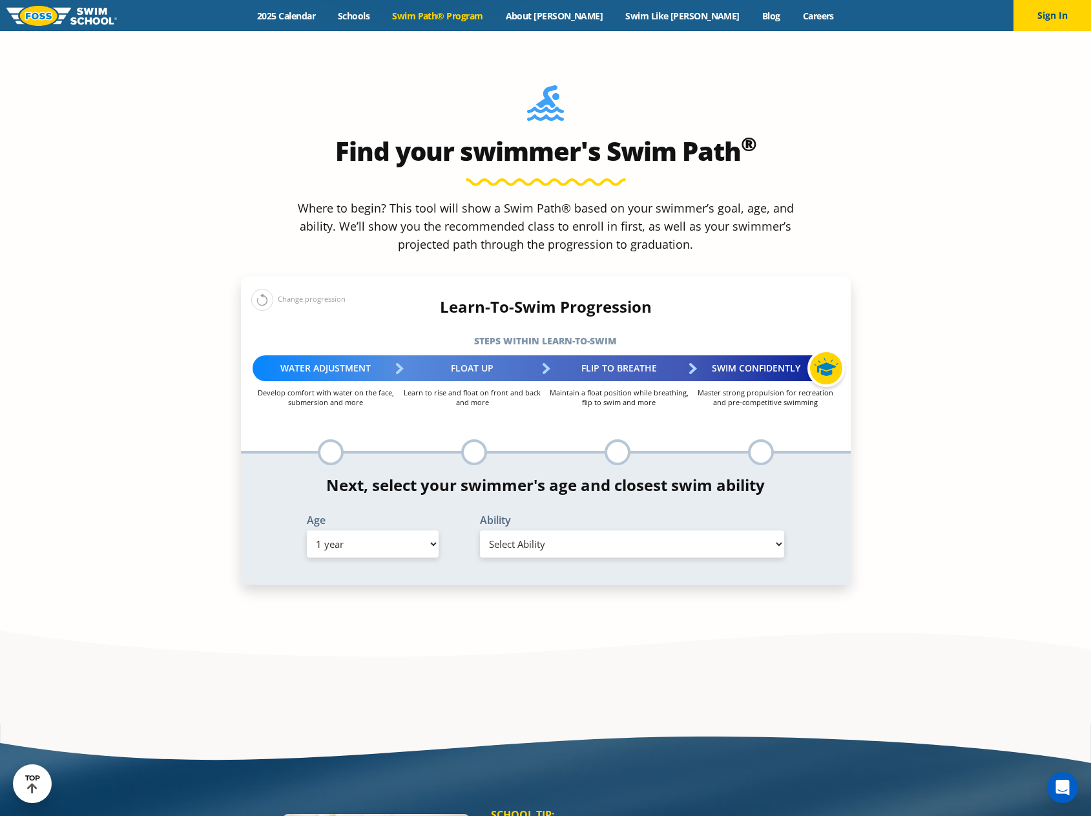
select select "1-year-comfortable-with-water-poured-over-face-eyes-and-ears-and-with-ears-in-w…"
click at [480, 531] on select "Select Ability First in-water experience Comfortable with water poured over the…" at bounding box center [632, 544] width 305 height 27
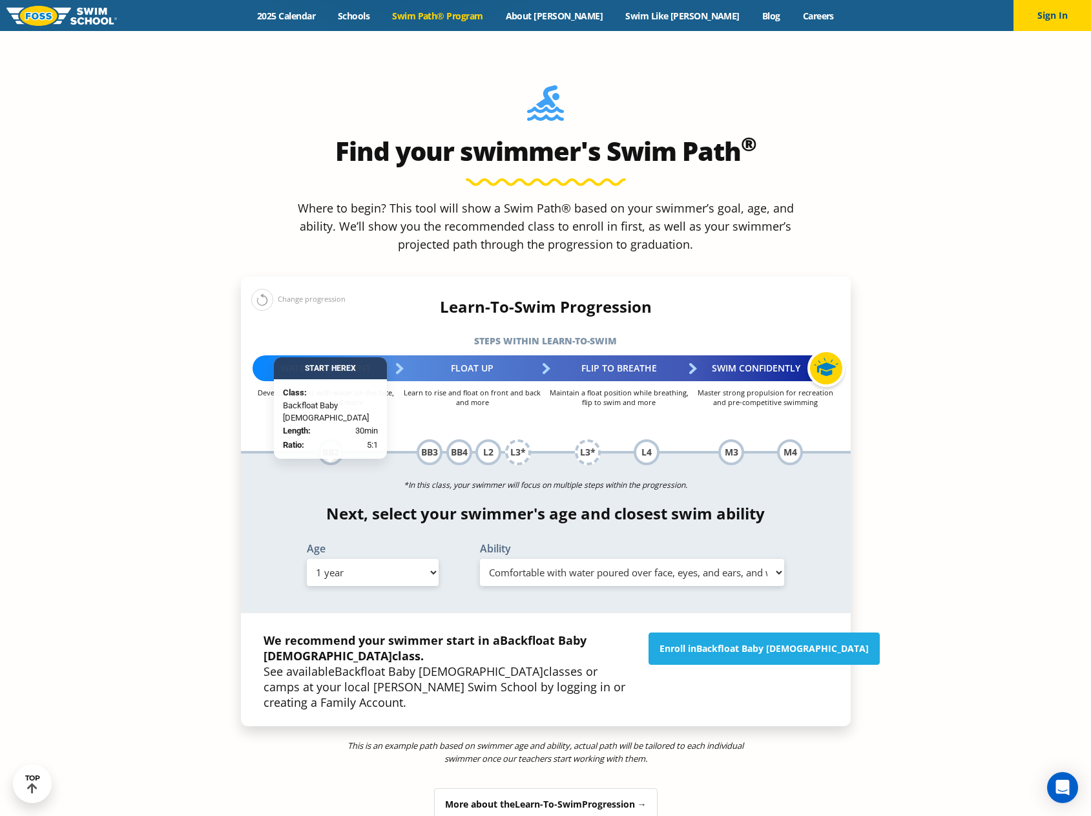
click at [372, 559] on select "Select Age [DEMOGRAPHIC_DATA] months - 1 year 1 year 2 years 3 years 4 years 5 …" at bounding box center [373, 572] width 132 height 27
select select "6-months---1-year"
click at [307, 559] on select "Select Age [DEMOGRAPHIC_DATA] months - 1 year 1 year 2 years 3 years 4 years 5 …" at bounding box center [373, 572] width 132 height 27
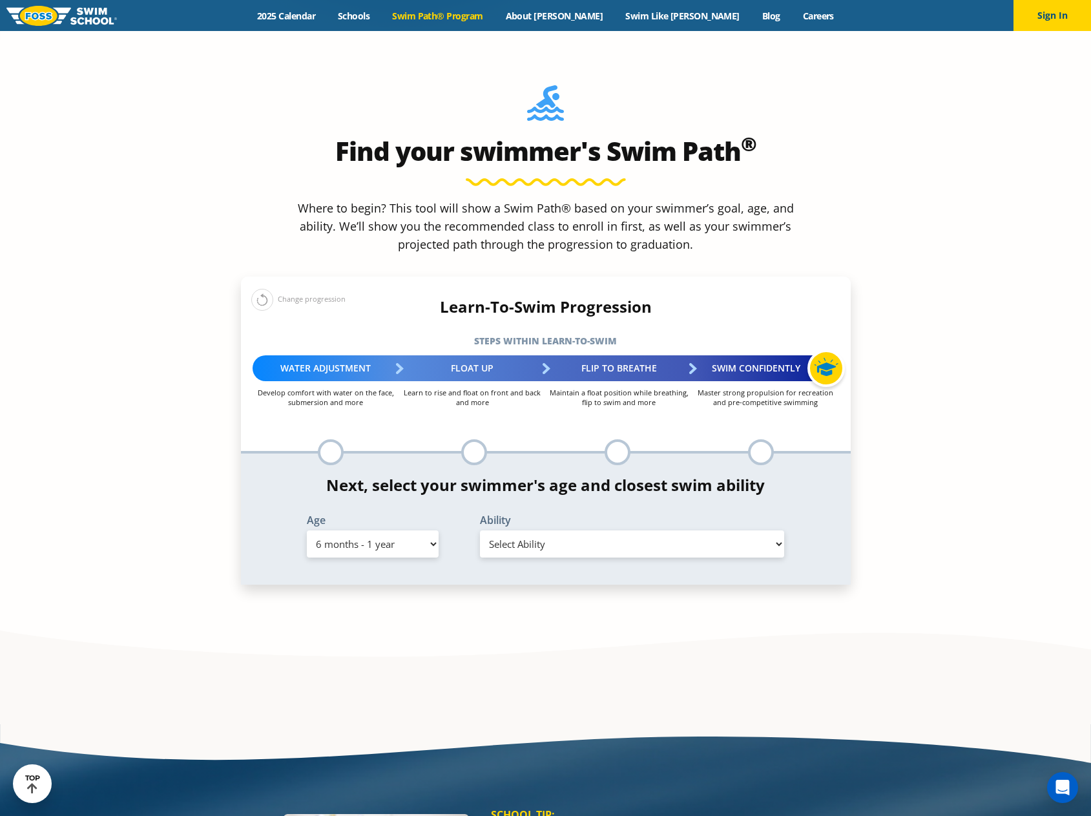
click at [713, 531] on select "Select Ability First in-water experience Comfortable with water poured over the…" at bounding box center [632, 544] width 305 height 27
select select "6-months---1-year-comfortable-with-water-poured-over-face-eyes-and-ears-and-wit…"
click at [480, 531] on select "Select Ability First in-water experience Comfortable with water poured over the…" at bounding box center [632, 544] width 305 height 27
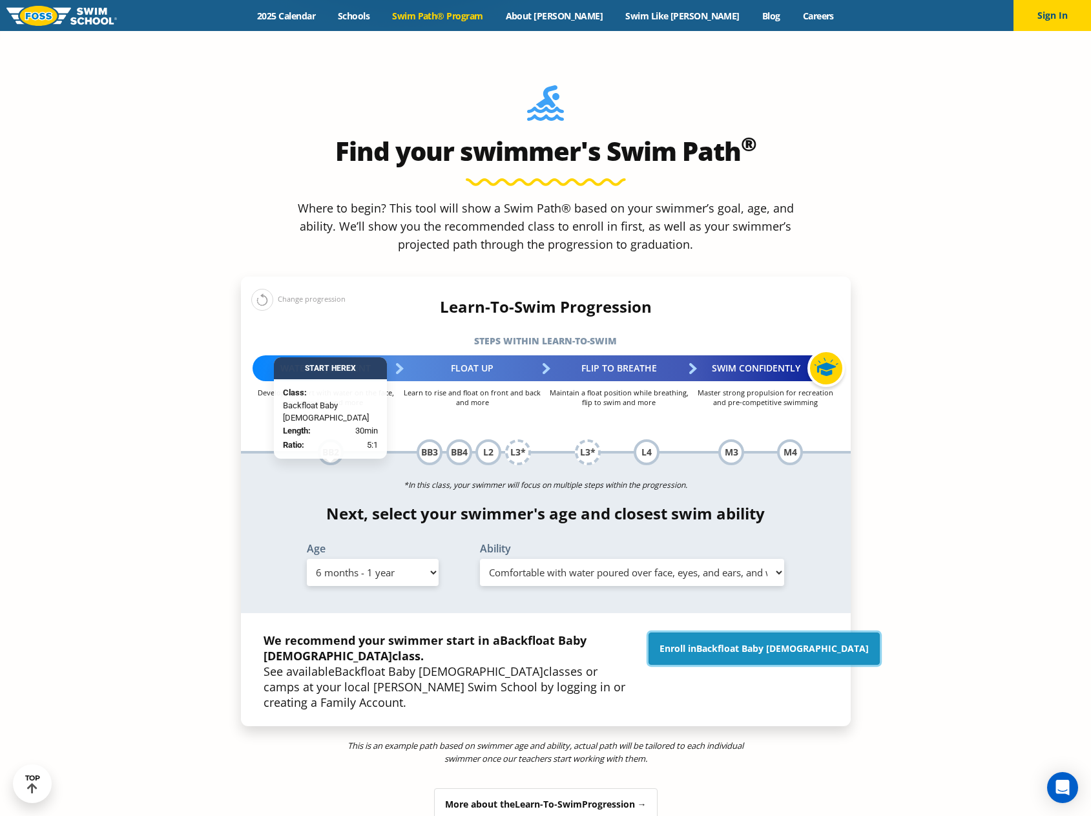
click at [786, 642] on span "Backfloat Baby [DEMOGRAPHIC_DATA]" at bounding box center [783, 648] width 173 height 12
